Goal: Task Accomplishment & Management: Use online tool/utility

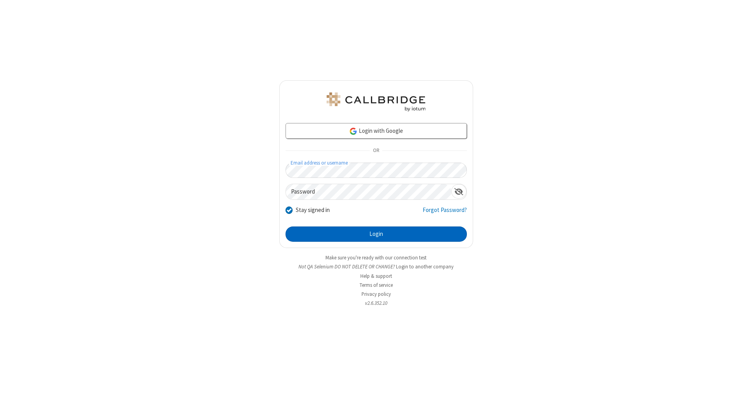
click at [376, 234] on button "Login" at bounding box center [375, 234] width 181 height 16
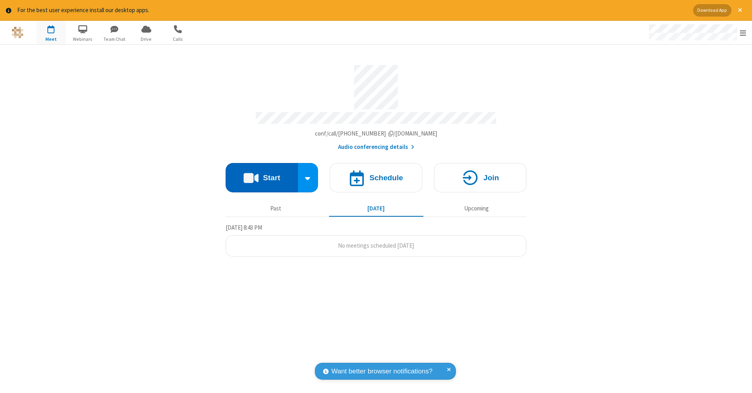
click at [261, 173] on button "Start" at bounding box center [261, 177] width 72 height 29
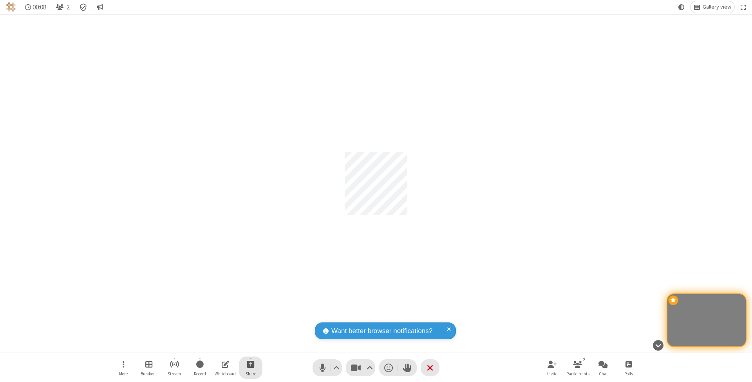
click at [250, 364] on span "Start sharing" at bounding box center [250, 364] width 7 height 10
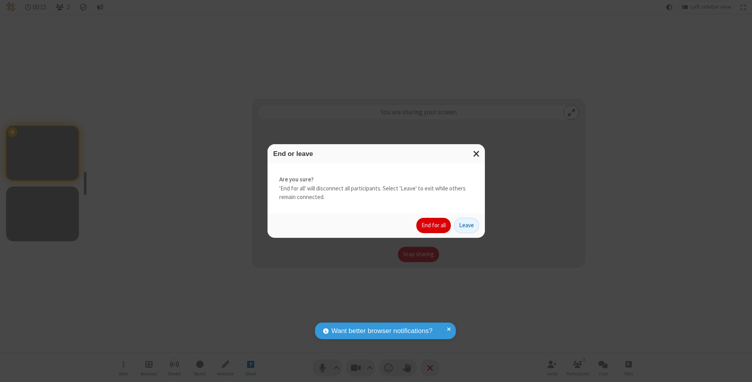
click at [434, 225] on button "End for all" at bounding box center [433, 226] width 34 height 16
